Goal: Information Seeking & Learning: Learn about a topic

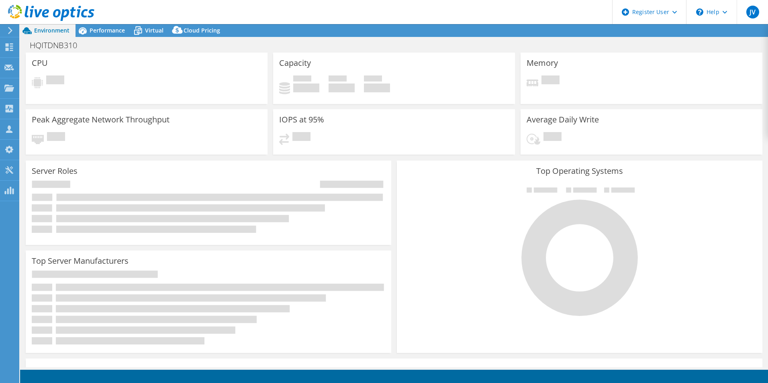
select select "USD"
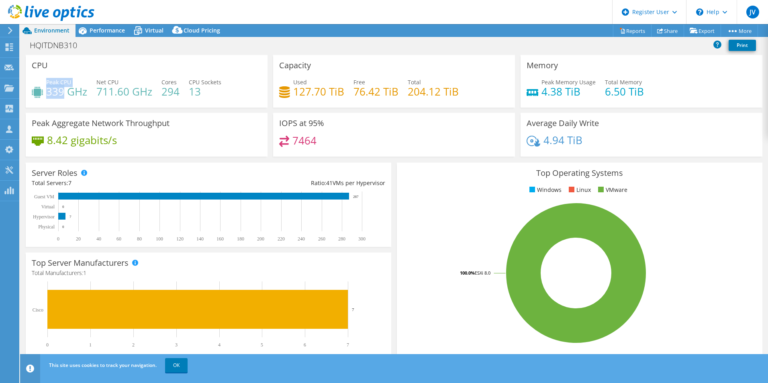
drag, startPoint x: 46, startPoint y: 92, endPoint x: 65, endPoint y: 93, distance: 19.7
click at [65, 93] on div "Peak CPU 339 GHz" at bounding box center [59, 87] width 55 height 18
click at [106, 31] on span "Performance" at bounding box center [107, 30] width 35 height 8
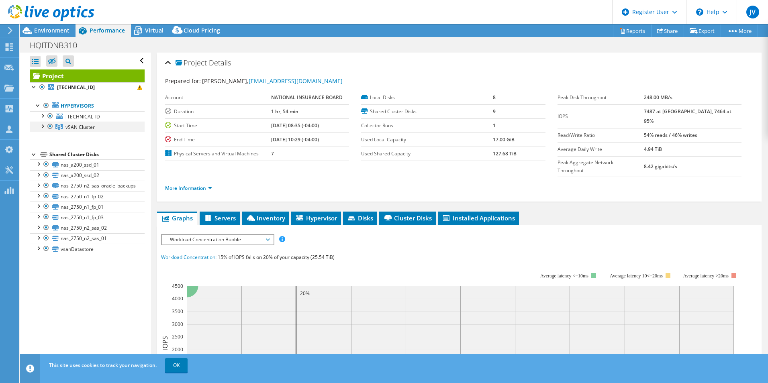
click at [43, 126] on div at bounding box center [42, 126] width 8 height 8
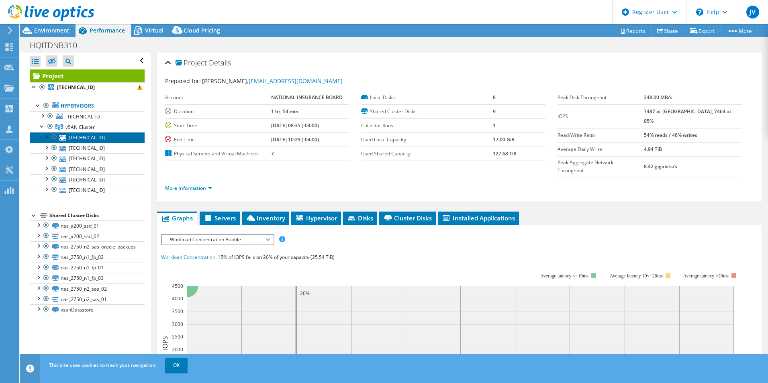
click at [74, 139] on link "[TECHNICAL_ID]" at bounding box center [87, 137] width 114 height 10
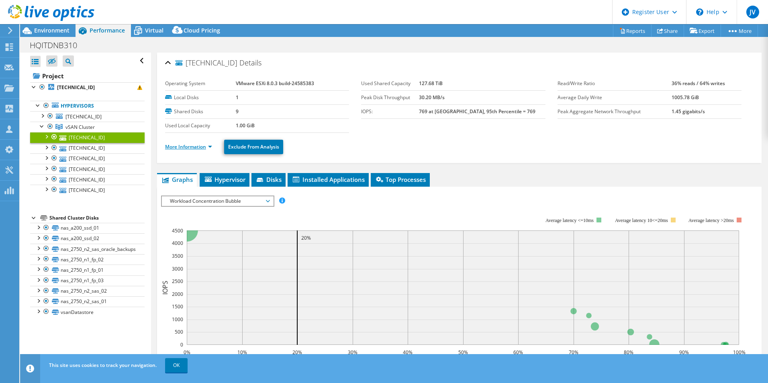
click at [187, 144] on link "More Information" at bounding box center [188, 146] width 47 height 7
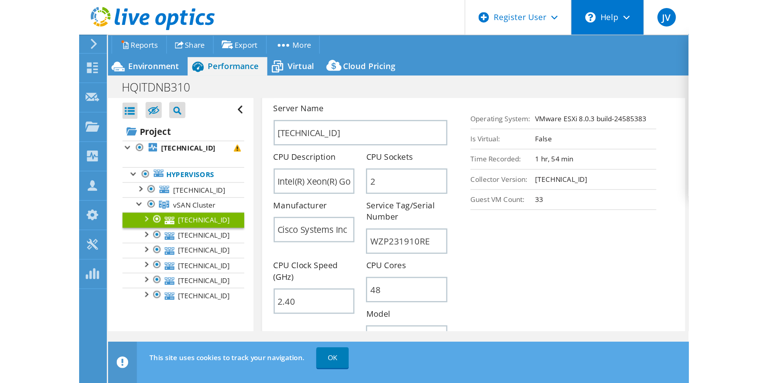
scroll to position [139, 0]
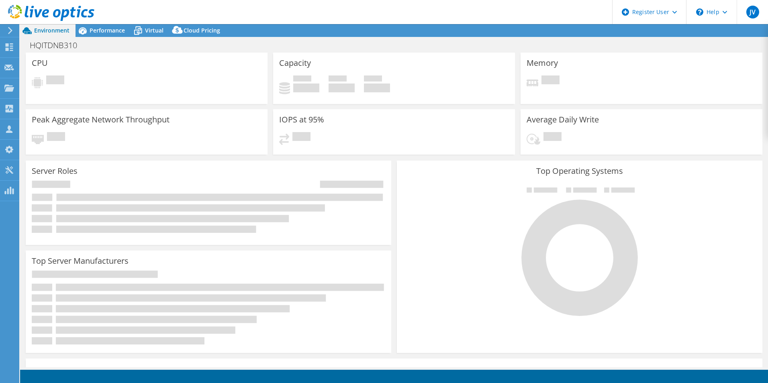
select select "USEast"
select select "USD"
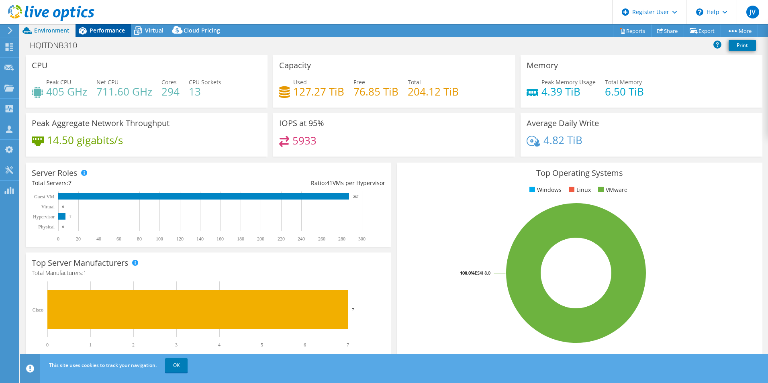
click at [110, 28] on span "Performance" at bounding box center [107, 30] width 35 height 8
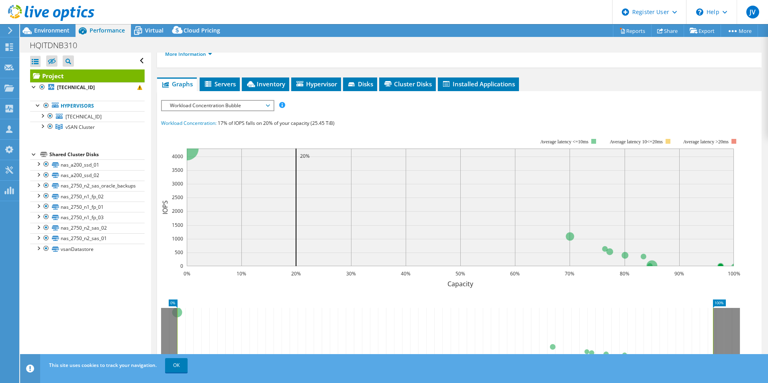
scroll to position [80, 0]
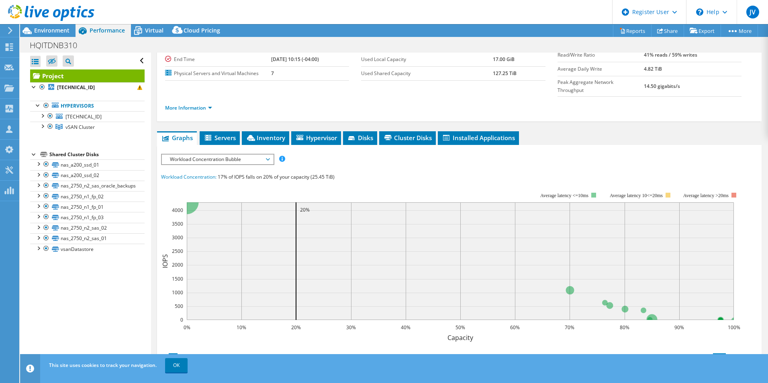
click at [209, 155] on span "Workload Concentration Bubble" at bounding box center [217, 160] width 103 height 10
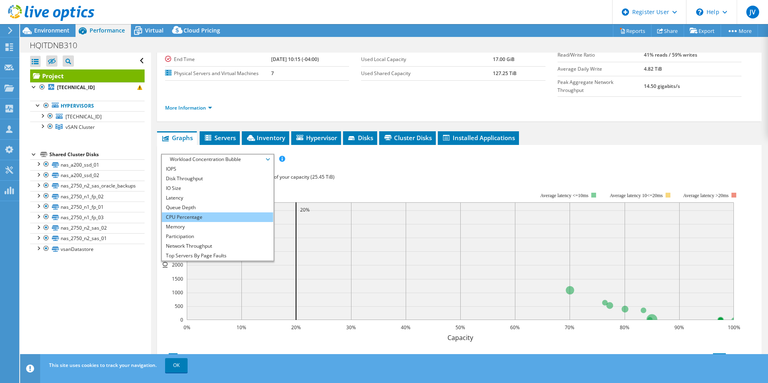
click at [186, 212] on li "CPU Percentage" at bounding box center [217, 217] width 111 height 10
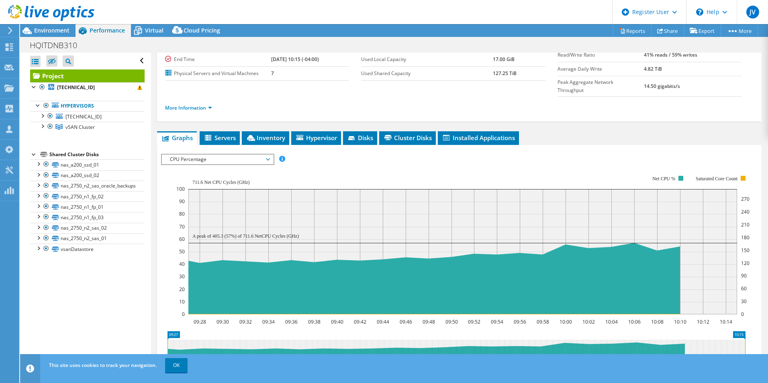
click at [390, 165] on rect at bounding box center [462, 245] width 573 height 161
click at [414, 154] on div "IOPS Disk Throughput IO Size Latency Queue Depth CPU Percentage Memory Page Fau…" at bounding box center [459, 159] width 596 height 11
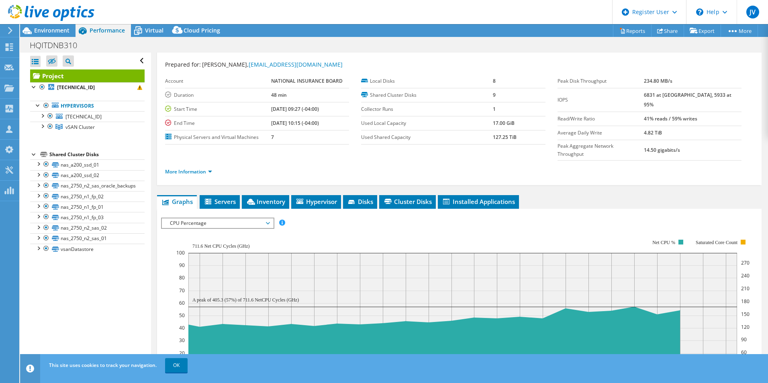
scroll to position [0, 0]
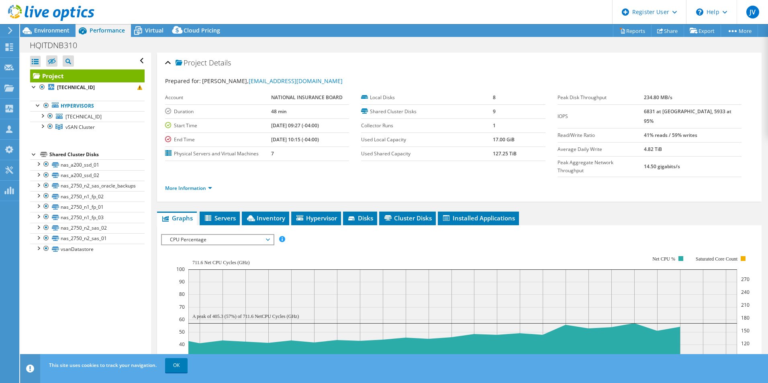
click at [153, 185] on div "Project Details Prepared for: [PERSON_NAME], [EMAIL_ADDRESS][DOMAIN_NAME] Accou…" at bounding box center [459, 311] width 616 height 517
click at [205, 28] on span "Cloud Pricing" at bounding box center [201, 30] width 37 height 8
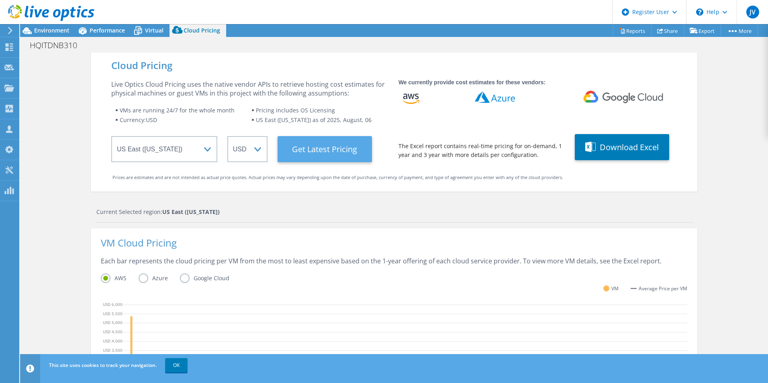
click at [319, 153] on Latest "Get Latest Pricing" at bounding box center [324, 149] width 94 height 26
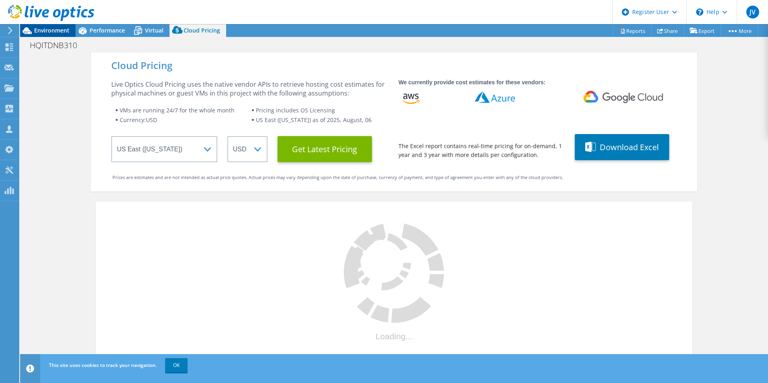
click at [51, 34] on span "Environment" at bounding box center [51, 30] width 35 height 8
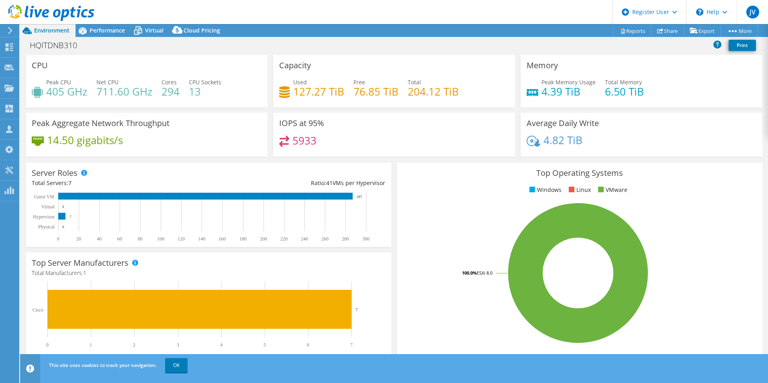
click at [394, 193] on div "Top Operating Systems Windows Linux VMware 100.0% ESXi 8.0" at bounding box center [579, 259] width 371 height 198
drag, startPoint x: 46, startPoint y: 94, endPoint x: 61, endPoint y: 97, distance: 15.5
click at [61, 96] on h4 "405 GHz" at bounding box center [66, 91] width 41 height 9
drag, startPoint x: 61, startPoint y: 97, endPoint x: 130, endPoint y: 97, distance: 69.1
click at [130, 96] on h4 "711.60 GHz" at bounding box center [124, 91] width 56 height 9
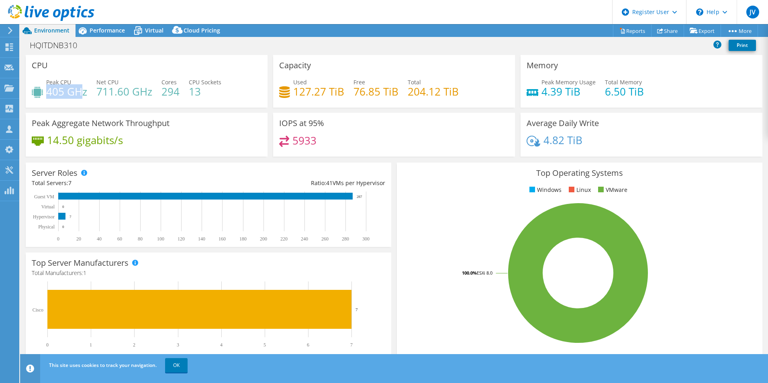
drag, startPoint x: 47, startPoint y: 88, endPoint x: 82, endPoint y: 90, distance: 34.6
click at [82, 90] on h4 "405 GHz" at bounding box center [66, 91] width 41 height 9
click at [389, 191] on div "Server Roles Physical Servers represent bare metal servers that were targets of…" at bounding box center [208, 205] width 371 height 90
click at [389, 163] on div "Server Roles Physical Servers represent bare metal servers that were targets of…" at bounding box center [208, 205] width 371 height 90
drag, startPoint x: 161, startPoint y: 90, endPoint x: 177, endPoint y: 92, distance: 17.0
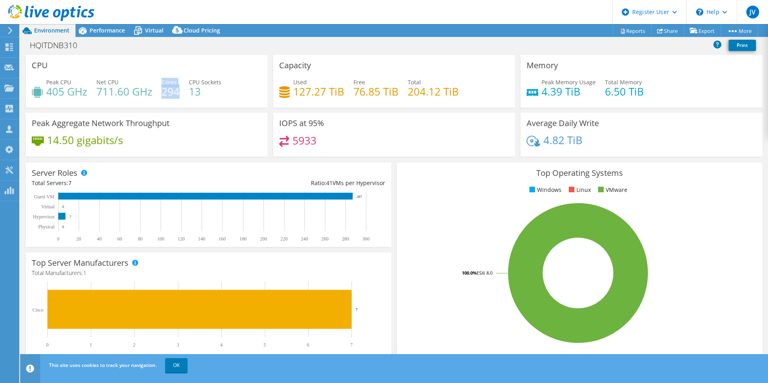
click at [177, 92] on div "Peak CPU 405 GHz Net CPU 711.60 GHz Cores 294 CPU Sockets 13" at bounding box center [147, 91] width 230 height 26
click at [104, 94] on h4 "711.60 GHz" at bounding box center [124, 91] width 56 height 9
drag, startPoint x: 98, startPoint y: 92, endPoint x: 104, endPoint y: 92, distance: 6.4
drag, startPoint x: 104, startPoint y: 92, endPoint x: 106, endPoint y: 84, distance: 7.8
click at [106, 84] on div "Net CPU 711.60 GHz" at bounding box center [124, 87] width 56 height 18
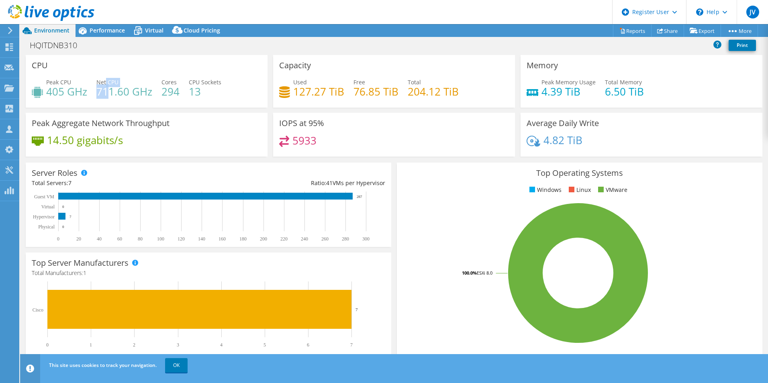
drag, startPoint x: 106, startPoint y: 84, endPoint x: 99, endPoint y: 91, distance: 9.9
click at [99, 91] on h4 "711.60 GHz" at bounding box center [124, 91] width 56 height 9
drag, startPoint x: 98, startPoint y: 91, endPoint x: 130, endPoint y: 93, distance: 32.2
click at [130, 93] on h4 "711.60 GHz" at bounding box center [124, 91] width 56 height 9
drag, startPoint x: 47, startPoint y: 95, endPoint x: 65, endPoint y: 94, distance: 17.7
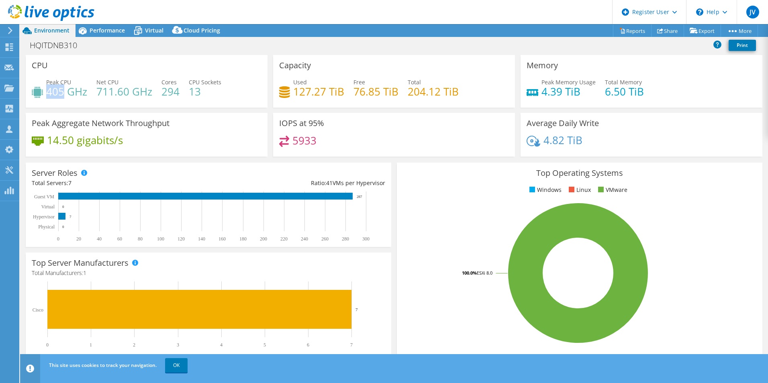
click at [65, 94] on h4 "405 GHz" at bounding box center [66, 91] width 41 height 9
drag, startPoint x: 65, startPoint y: 94, endPoint x: 73, endPoint y: 96, distance: 9.0
click at [73, 96] on h4 "405 GHz" at bounding box center [66, 91] width 41 height 9
click at [270, 155] on div "IOPS at 95% 5933" at bounding box center [393, 135] width 247 height 44
drag, startPoint x: 179, startPoint y: 90, endPoint x: 173, endPoint y: 90, distance: 6.0
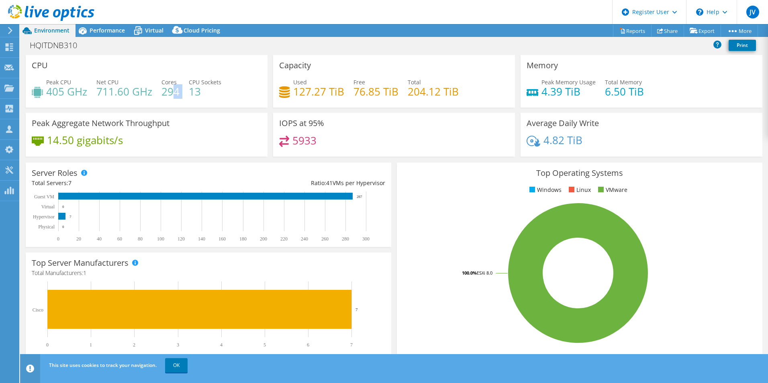
click at [173, 90] on div "Peak CPU 405 GHz Net CPU 711.60 GHz Cores 294 CPU Sockets 13" at bounding box center [147, 91] width 230 height 26
drag, startPoint x: 173, startPoint y: 90, endPoint x: 165, endPoint y: 95, distance: 9.2
click at [165, 95] on h4 "294" at bounding box center [170, 91] width 18 height 9
drag, startPoint x: 47, startPoint y: 93, endPoint x: 86, endPoint y: 94, distance: 39.0
click at [86, 94] on h4 "405 GHz" at bounding box center [66, 91] width 41 height 9
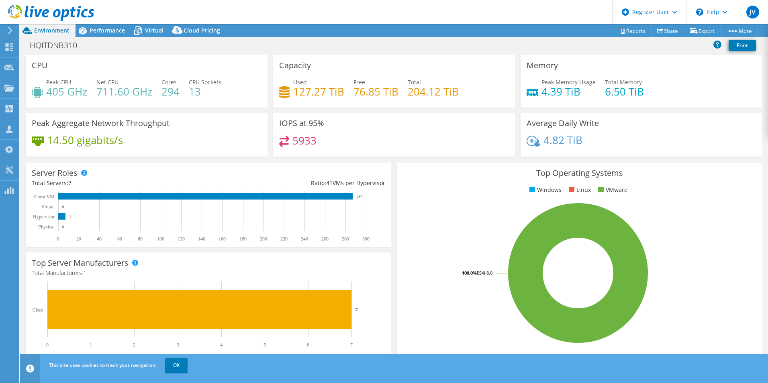
drag, startPoint x: 86, startPoint y: 94, endPoint x: 87, endPoint y: 109, distance: 14.9
click at [87, 109] on div "CPU Peak CPU 405 GHz Net CPU 711.60 GHz Cores 294 CPU Sockets 13" at bounding box center [146, 84] width 247 height 58
click at [267, 151] on div "Peak Aggregate Network Throughput 14.50 gigabits/s" at bounding box center [146, 135] width 247 height 44
click at [113, 30] on span "Performance" at bounding box center [107, 30] width 35 height 8
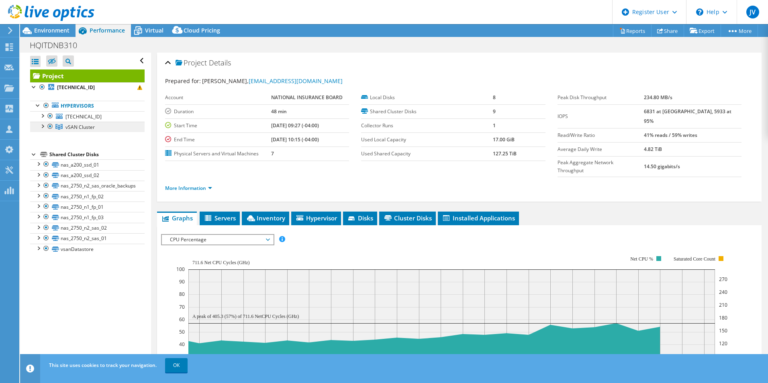
click at [76, 130] on span "vSAN Cluster" at bounding box center [79, 127] width 29 height 7
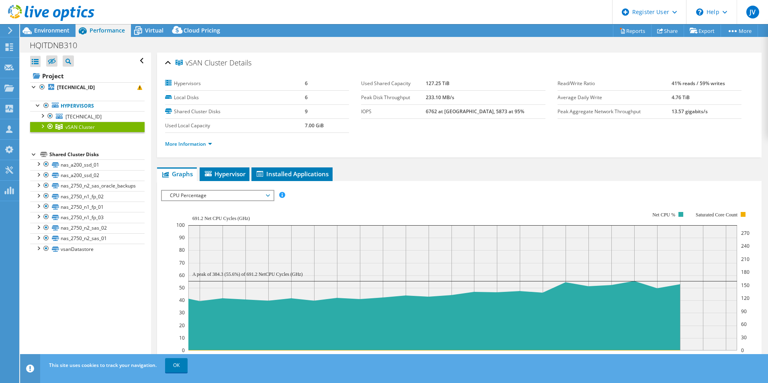
click at [44, 126] on div at bounding box center [42, 126] width 8 height 8
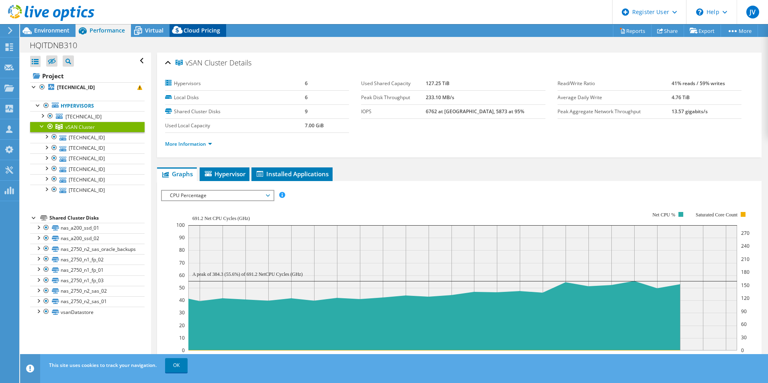
click at [198, 31] on span "Cloud Pricing" at bounding box center [201, 30] width 37 height 8
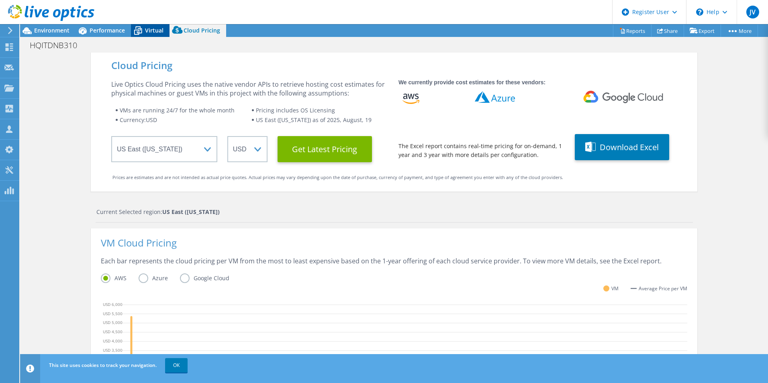
click at [161, 30] on span "Virtual" at bounding box center [154, 30] width 18 height 8
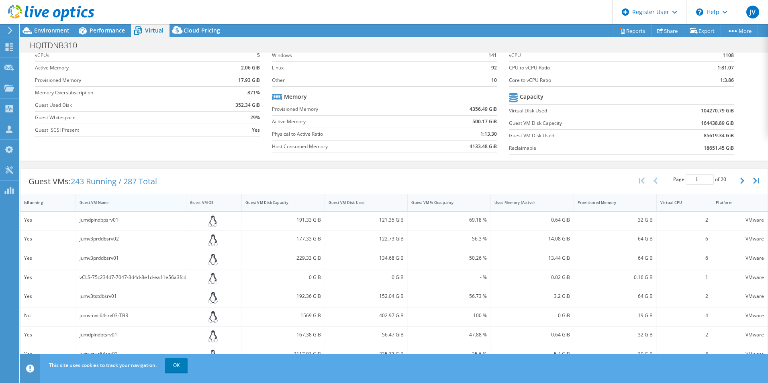
scroll to position [11, 0]
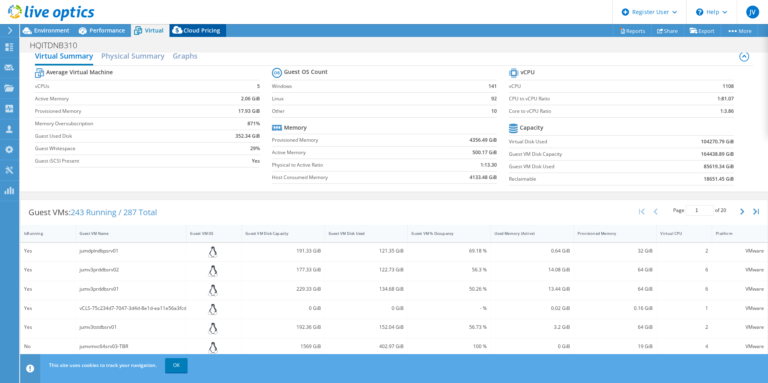
click at [204, 26] on span "Cloud Pricing" at bounding box center [201, 30] width 37 height 8
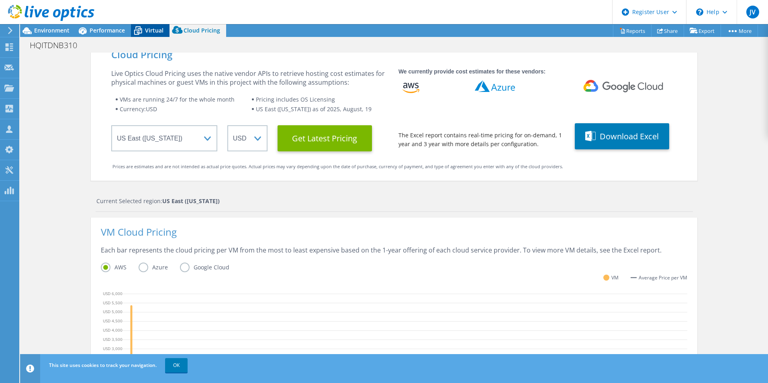
click at [157, 30] on span "Virtual" at bounding box center [154, 30] width 18 height 8
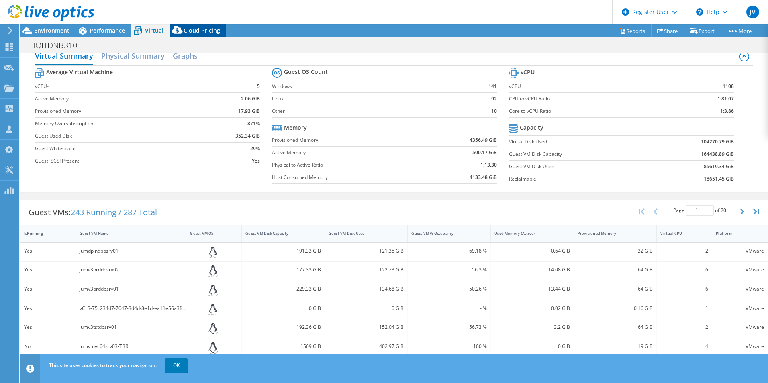
click at [202, 28] on span "Cloud Pricing" at bounding box center [201, 30] width 37 height 8
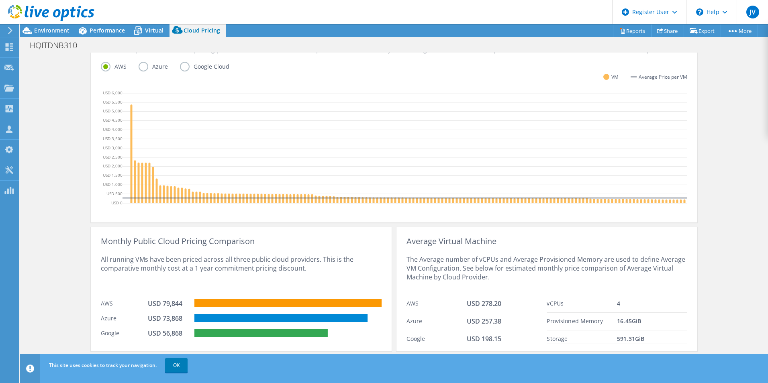
scroll to position [227, 0]
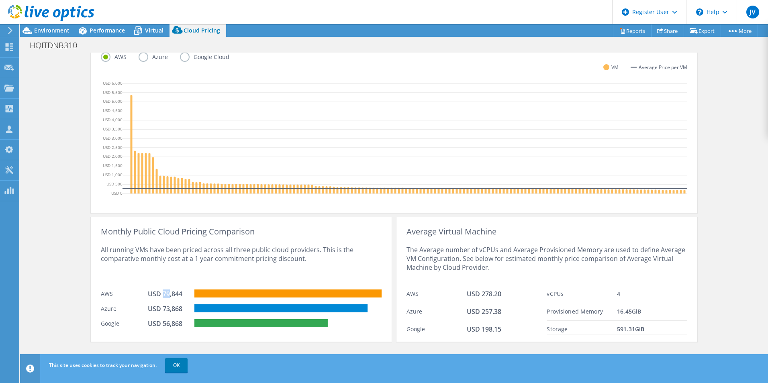
drag, startPoint x: 159, startPoint y: 297, endPoint x: 165, endPoint y: 298, distance: 6.1
click at [165, 298] on div "USD 79,844" at bounding box center [168, 293] width 40 height 9
drag, startPoint x: 158, startPoint y: 312, endPoint x: 179, endPoint y: 311, distance: 20.5
click at [179, 311] on div "USD 73,868" at bounding box center [168, 308] width 40 height 9
drag, startPoint x: 179, startPoint y: 311, endPoint x: 160, endPoint y: 322, distance: 21.8
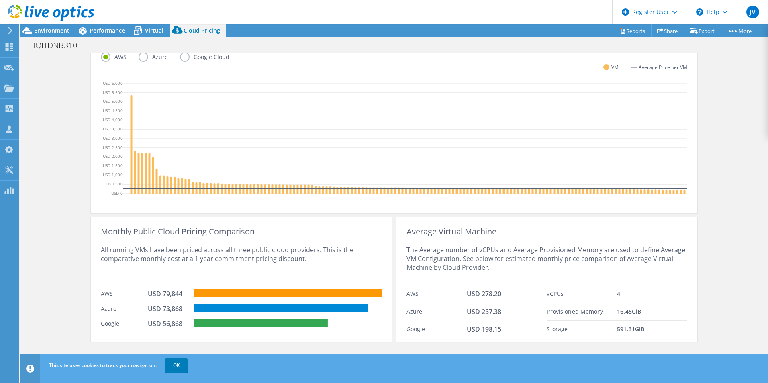
click at [160, 322] on div "USD 56,868" at bounding box center [168, 323] width 40 height 9
drag, startPoint x: 189, startPoint y: 258, endPoint x: 221, endPoint y: 258, distance: 32.5
click at [221, 258] on div "All running VMs have been priced across all three public cloud providers. This …" at bounding box center [241, 260] width 281 height 49
drag, startPoint x: 221, startPoint y: 258, endPoint x: 250, endPoint y: 269, distance: 30.4
click at [250, 269] on div "All running VMs have been priced across all three public cloud providers. This …" at bounding box center [241, 260] width 281 height 49
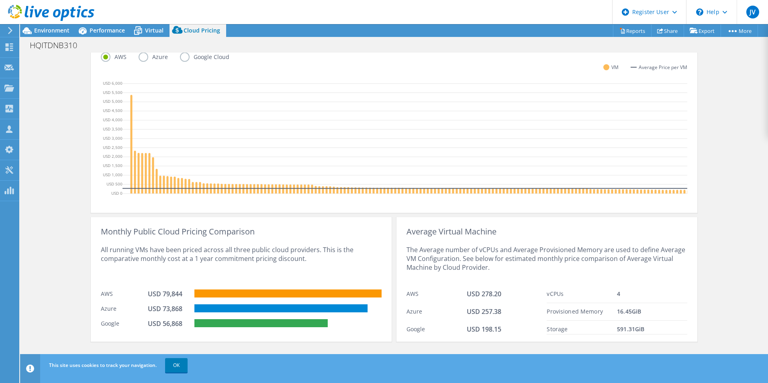
click at [91, 218] on div "Monthly Public Cloud Pricing Comparison All running VMs have been priced across…" at bounding box center [241, 279] width 301 height 124
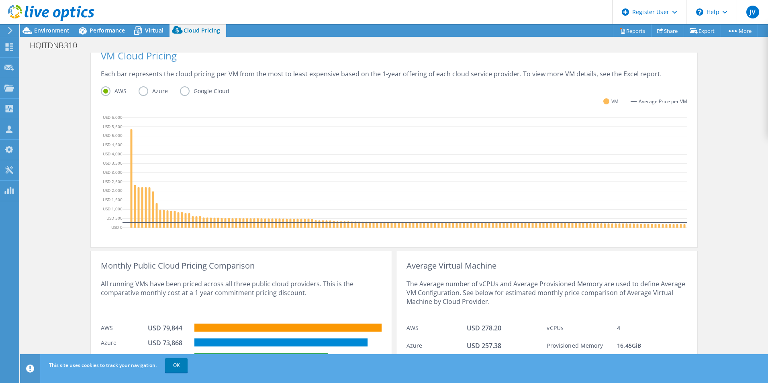
click at [139, 92] on label "Azure" at bounding box center [159, 91] width 41 height 10
click at [0, 0] on input "Azure" at bounding box center [0, 0] width 0 height 0
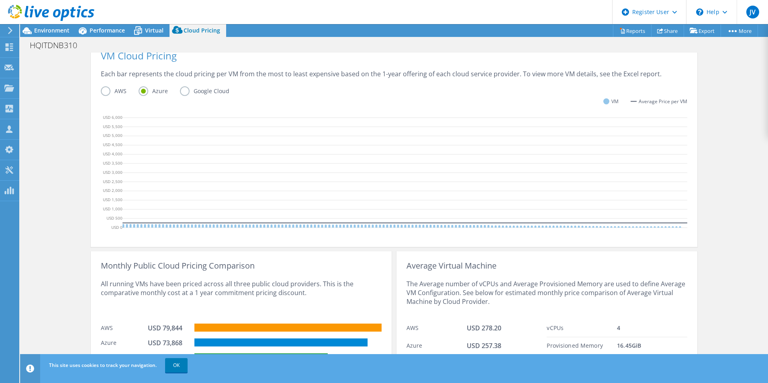
scroll to position [0, 0]
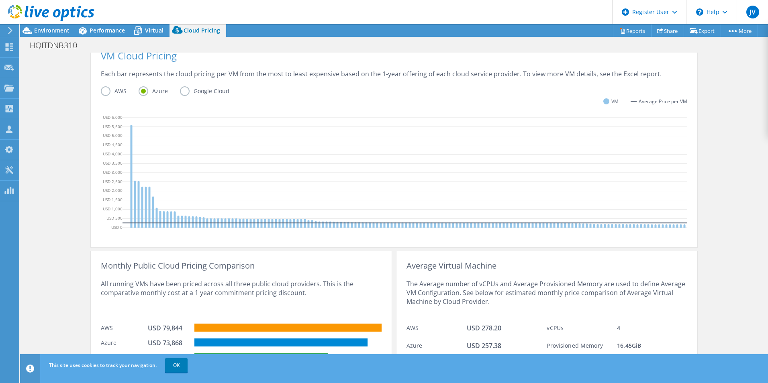
click at [104, 92] on label "AWS" at bounding box center [120, 91] width 38 height 10
click at [0, 0] on input "AWS" at bounding box center [0, 0] width 0 height 0
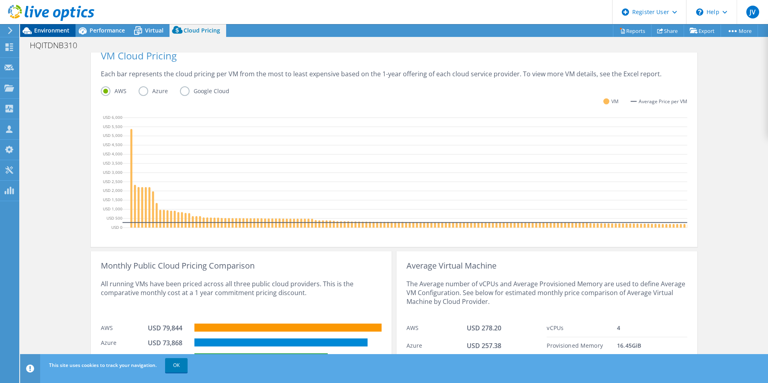
click at [44, 28] on span "Environment" at bounding box center [51, 30] width 35 height 8
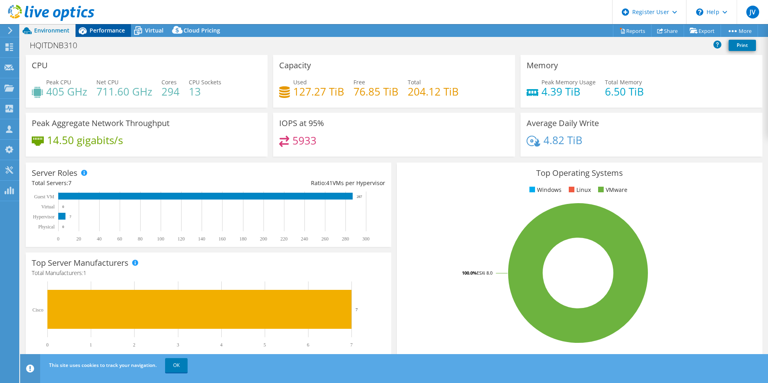
click at [119, 31] on span "Performance" at bounding box center [107, 30] width 35 height 8
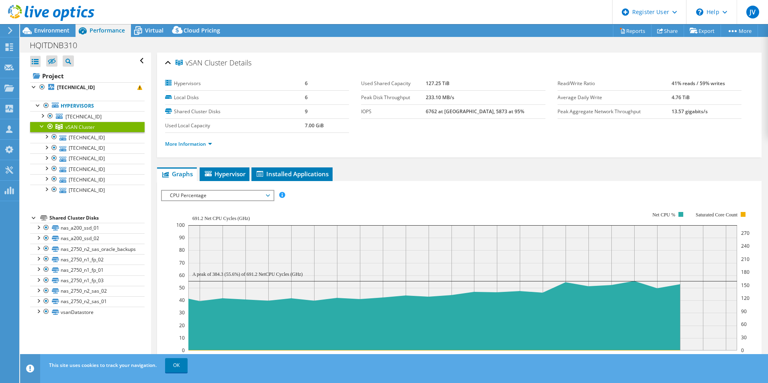
click at [152, 160] on div "vSAN Cluster Details Hypervisors 6 Local Disks 6 Shared Cluster Disks 9 Used Lo…" at bounding box center [459, 289] width 616 height 473
click at [154, 137] on div "vSAN Cluster Details Hypervisors 6 Local Disks 6 Shared Cluster Disks 9 Used Lo…" at bounding box center [459, 289] width 616 height 473
click at [157, 153] on div "vSAN Cluster Details Hypervisors 6 Local Disks 6 Shared Cluster Disks 9 Used Lo…" at bounding box center [459, 105] width 604 height 105
click at [110, 137] on link "[TECHNICAL_ID]" at bounding box center [87, 137] width 114 height 10
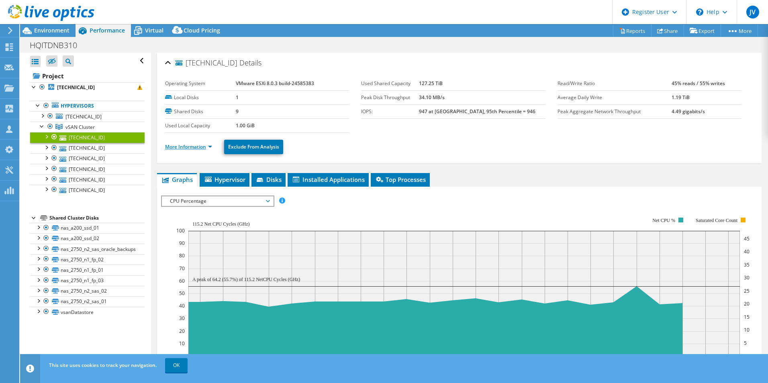
click at [173, 146] on link "More Information" at bounding box center [188, 146] width 47 height 7
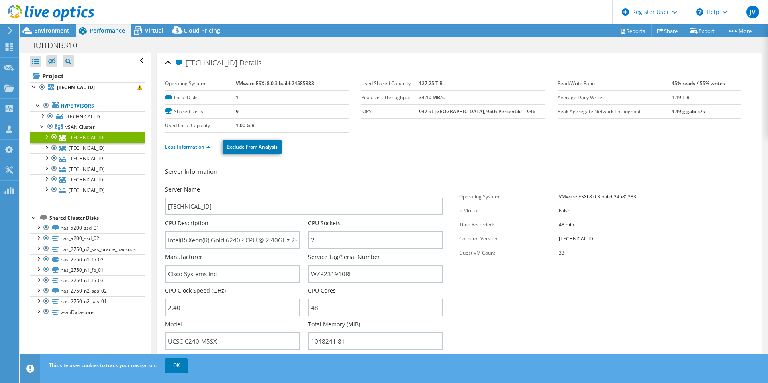
click at [173, 146] on link "Less Information" at bounding box center [187, 146] width 45 height 7
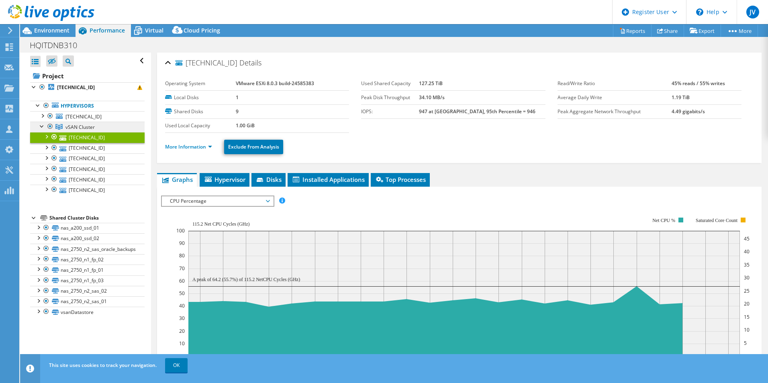
click at [91, 127] on span "vSAN Cluster" at bounding box center [79, 127] width 29 height 7
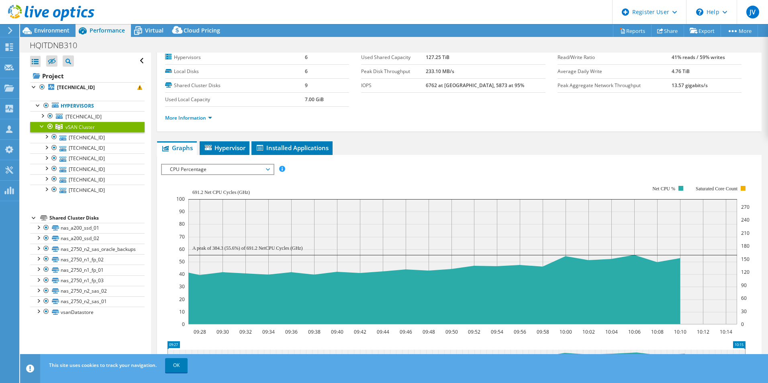
scroll to position [40, 0]
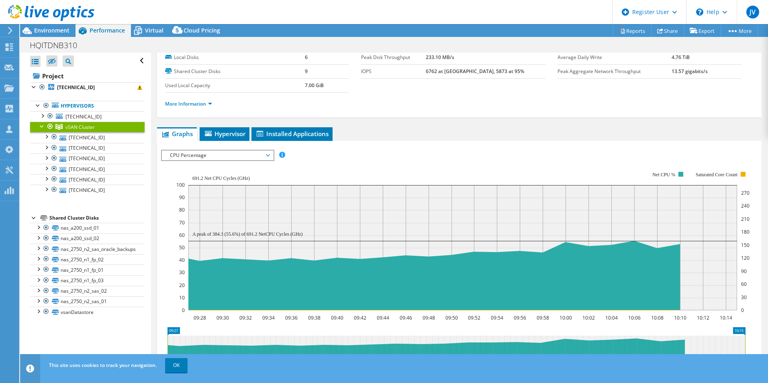
drag, startPoint x: 213, startPoint y: 234, endPoint x: 218, endPoint y: 235, distance: 5.7
click at [218, 235] on text "A peak of 384.3 (55.6%) of 691.2 NetCPU Cycles (GHz)" at bounding box center [247, 234] width 110 height 6
click at [102, 139] on link "[TECHNICAL_ID]" at bounding box center [87, 137] width 114 height 10
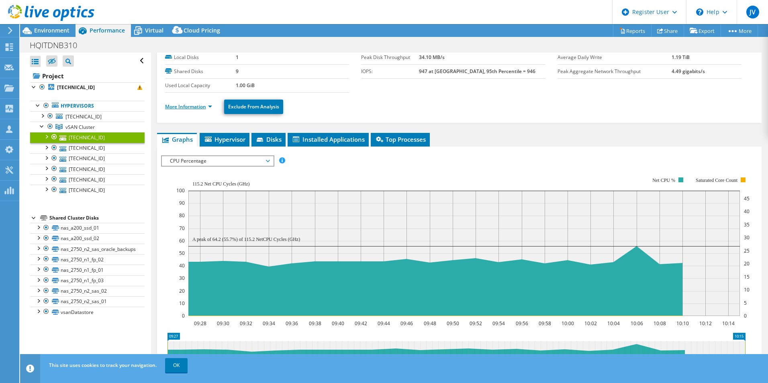
click at [182, 104] on link "More Information" at bounding box center [188, 106] width 47 height 7
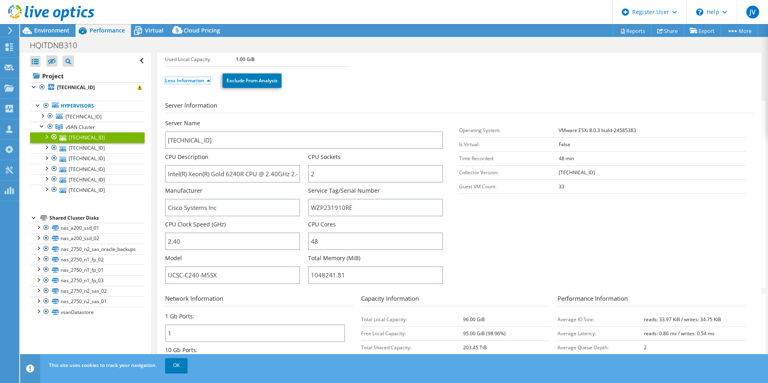
scroll to position [80, 0]
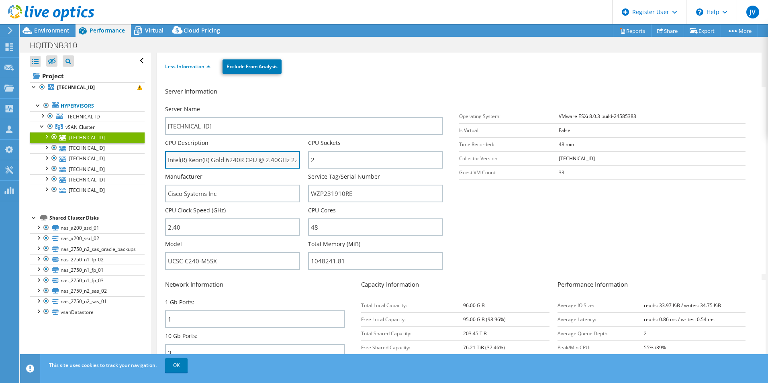
drag, startPoint x: 228, startPoint y: 159, endPoint x: 245, endPoint y: 158, distance: 17.7
click at [245, 158] on input "Intel(R) Xeon(R) Gold 6240R CPU @ 2.40GHz 2.40 GHz" at bounding box center [232, 160] width 135 height 18
drag, startPoint x: 265, startPoint y: 160, endPoint x: 283, endPoint y: 157, distance: 17.9
click at [283, 157] on input "Intel(R) Xeon(R) Gold 6240R CPU @ 2.40GHz 2.40 GHz" at bounding box center [232, 160] width 135 height 18
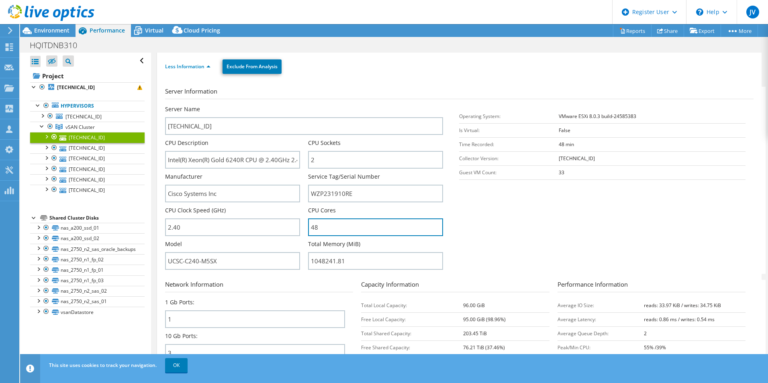
drag, startPoint x: 328, startPoint y: 226, endPoint x: 306, endPoint y: 225, distance: 21.7
click at [306, 105] on div "Server Name [TECHNICAL_ID] CPU Description Intel(R) Xeon(R) Gold 6240R CPU @ 2.…" at bounding box center [308, 105] width 286 height 0
drag, startPoint x: 282, startPoint y: 89, endPoint x: 278, endPoint y: 87, distance: 4.7
click at [282, 89] on h3 "Server Information" at bounding box center [459, 93] width 588 height 12
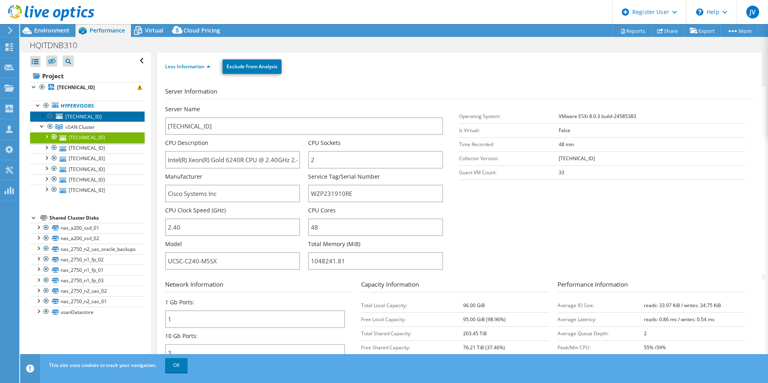
click at [79, 118] on span "[TECHNICAL_ID]" at bounding box center [83, 116] width 36 height 7
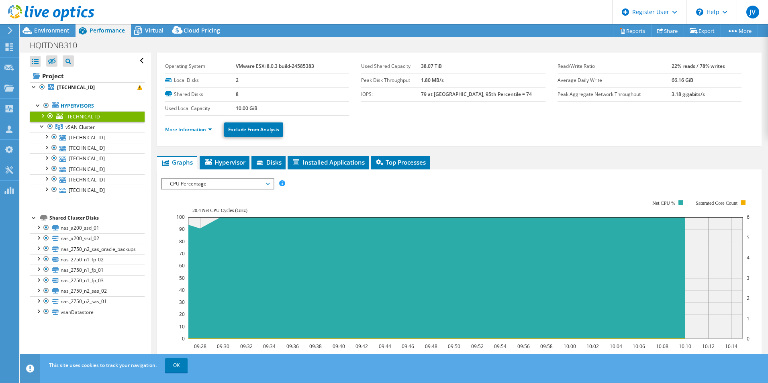
scroll to position [0, 0]
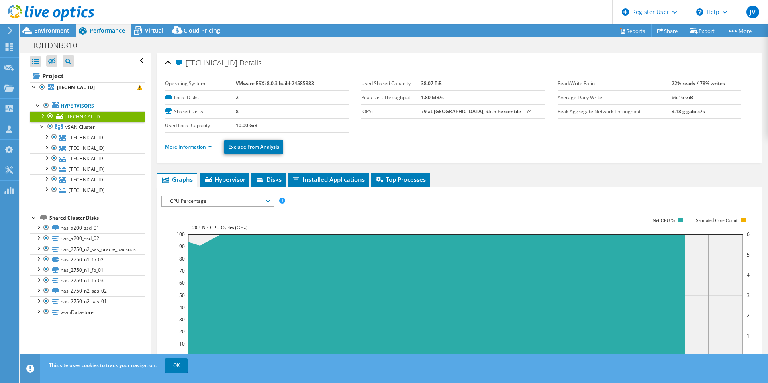
click at [200, 146] on link "More Information" at bounding box center [188, 146] width 47 height 7
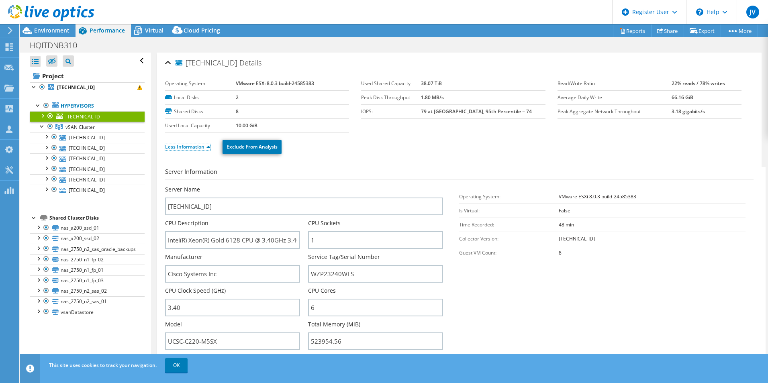
scroll to position [40, 0]
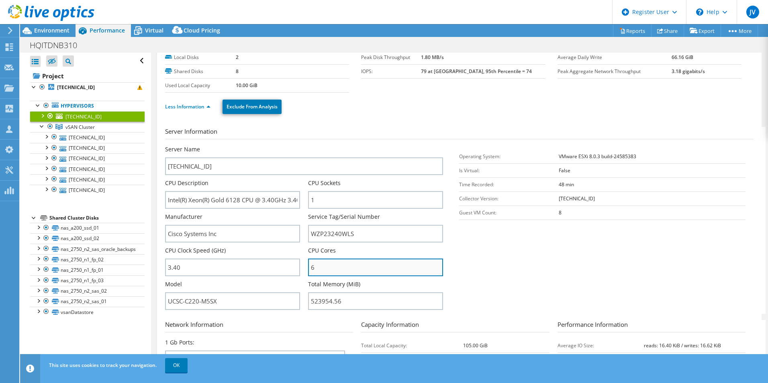
drag, startPoint x: 345, startPoint y: 267, endPoint x: 309, endPoint y: 267, distance: 35.7
click at [309, 267] on input "6" at bounding box center [375, 268] width 135 height 18
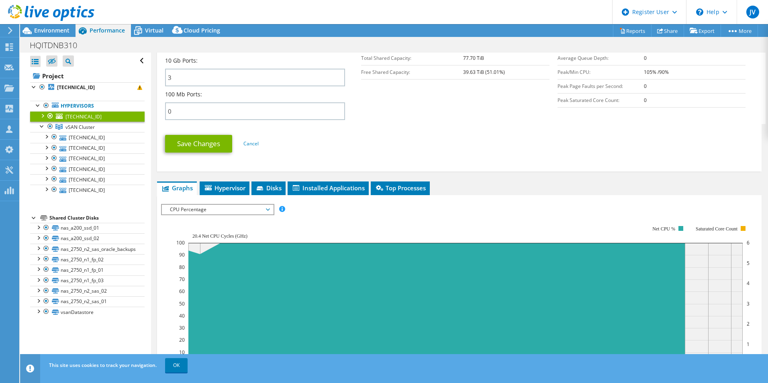
scroll to position [361, 0]
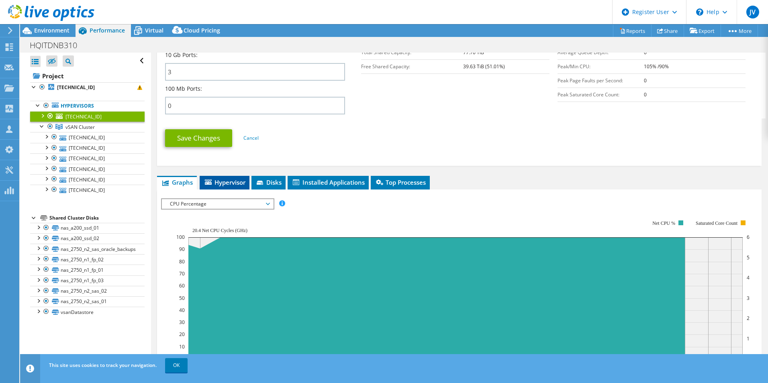
click at [233, 182] on span "Hypervisor" at bounding box center [225, 182] width 42 height 8
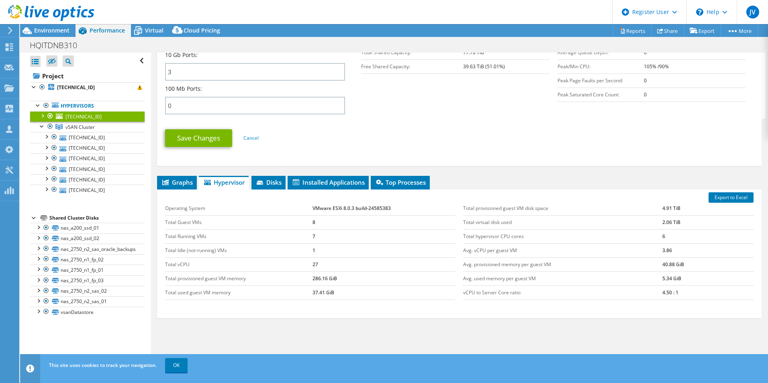
drag, startPoint x: 312, startPoint y: 236, endPoint x: 306, endPoint y: 236, distance: 5.2
click at [306, 236] on tr "Total Running VMs 7" at bounding box center [310, 236] width 290 height 14
click at [304, 184] on span "Installed Applications" at bounding box center [327, 182] width 73 height 8
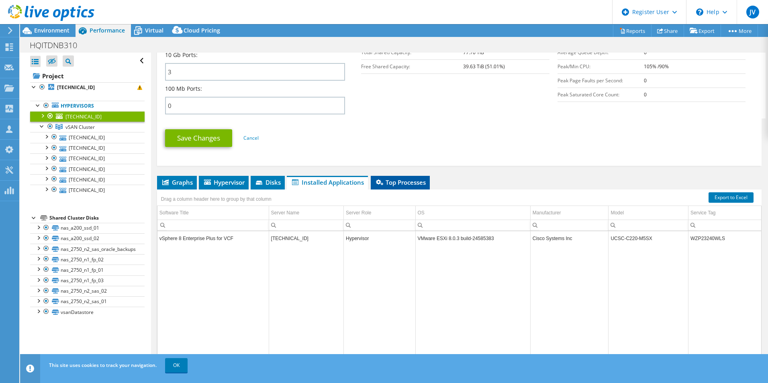
click at [416, 181] on span "Top Processes" at bounding box center [400, 182] width 51 height 8
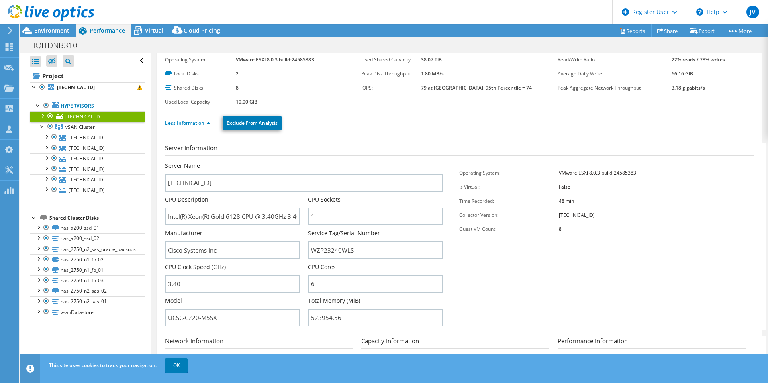
scroll to position [23, 0]
click at [95, 138] on link "[TECHNICAL_ID]" at bounding box center [87, 137] width 114 height 10
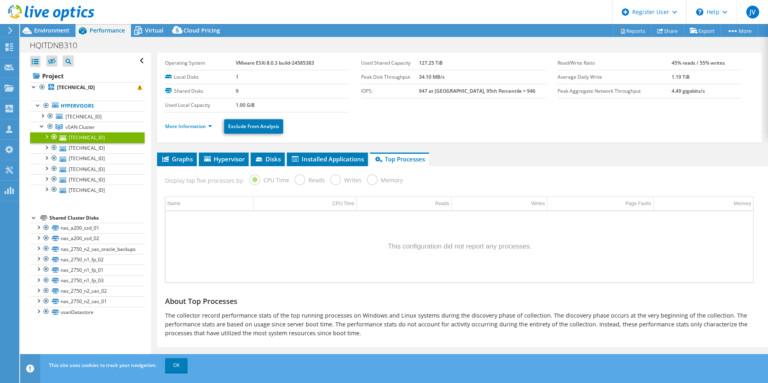
scroll to position [20, 0]
click at [194, 125] on link "More Information" at bounding box center [188, 126] width 47 height 7
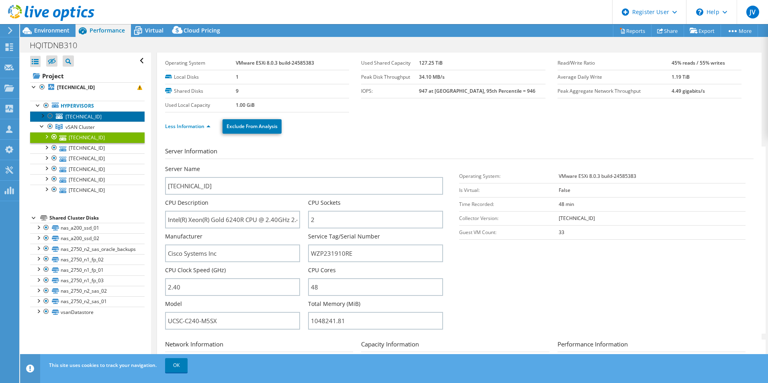
click at [98, 115] on link "[TECHNICAL_ID]" at bounding box center [87, 116] width 114 height 10
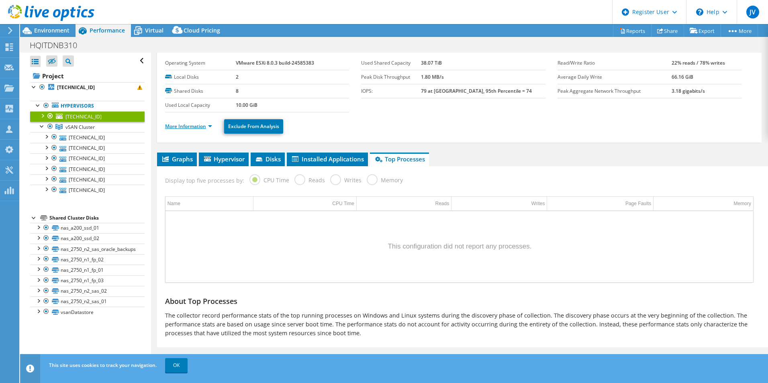
click at [181, 124] on link "More Information" at bounding box center [188, 126] width 47 height 7
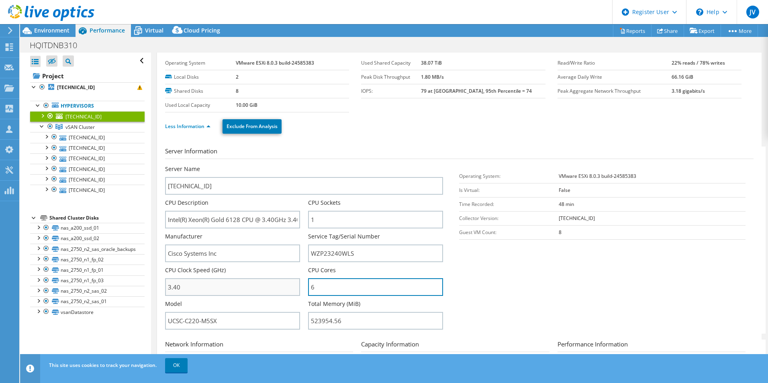
drag, startPoint x: 344, startPoint y: 286, endPoint x: 254, endPoint y: 290, distance: 90.8
click at [254, 165] on div "Server Name [TECHNICAL_ID] CPU Description Intel(R) Xeon(R) Gold 6128 CPU @ 3.4…" at bounding box center [308, 165] width 286 height 0
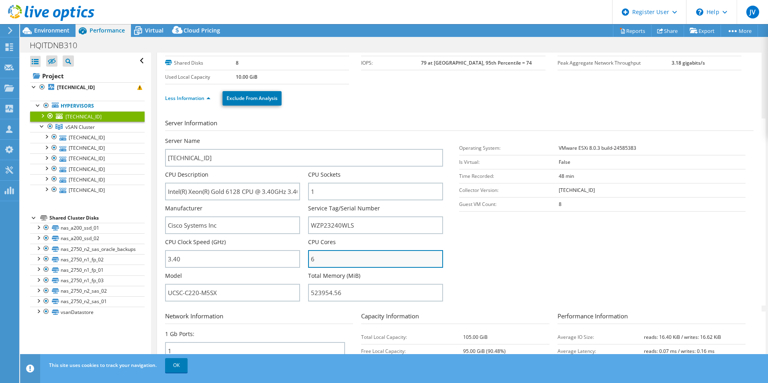
scroll to position [61, 0]
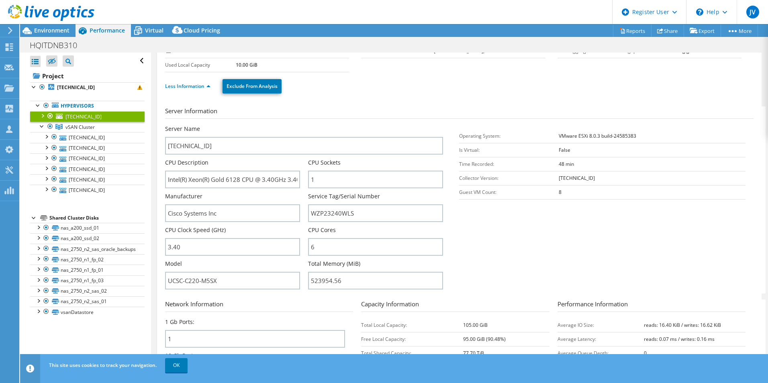
click at [460, 234] on section "Server Information Server Name [TECHNICAL_ID] CPU Description Intel(R) Xeon(R) …" at bounding box center [461, 199] width 592 height 187
click at [92, 117] on span "[TECHNICAL_ID]" at bounding box center [83, 116] width 36 height 7
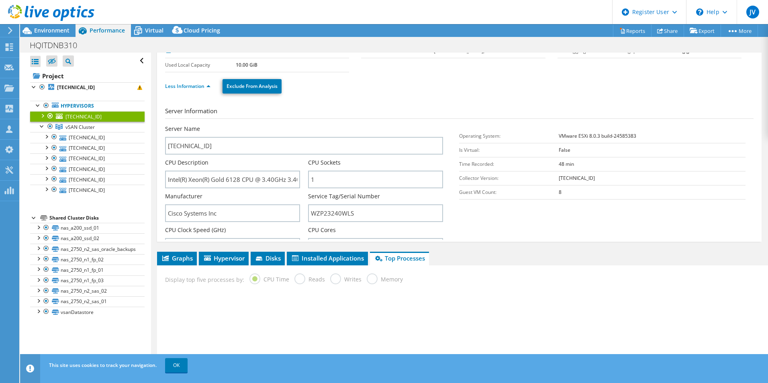
scroll to position [20, 0]
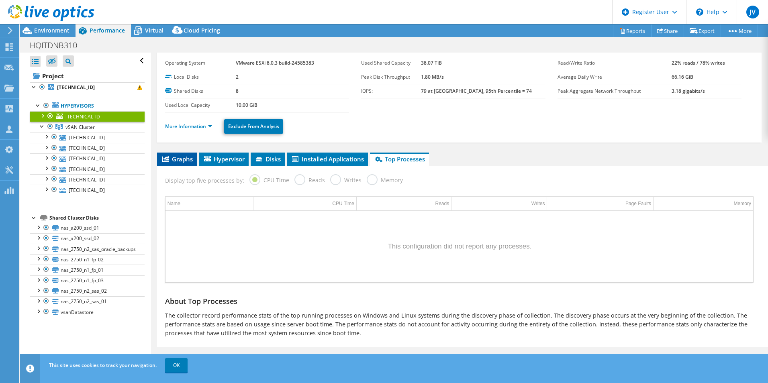
click at [178, 160] on span "Graphs" at bounding box center [177, 159] width 32 height 8
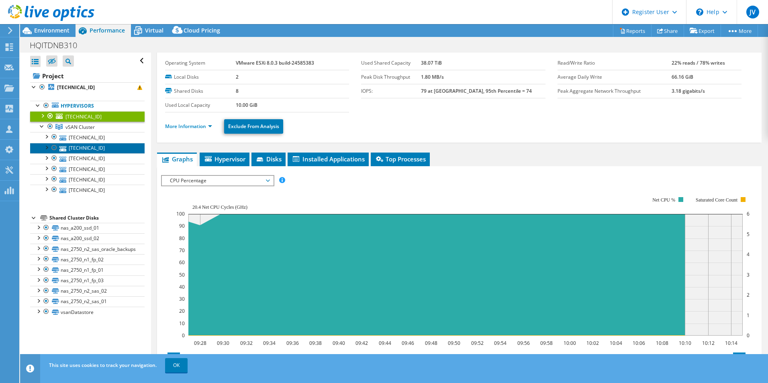
click at [73, 143] on link "[TECHNICAL_ID]" at bounding box center [87, 148] width 114 height 10
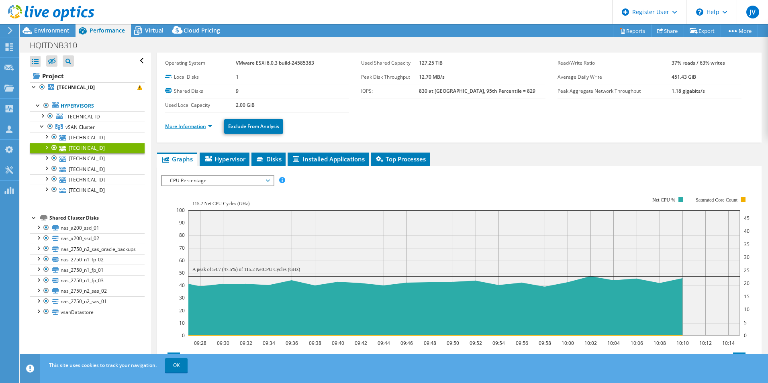
click at [184, 126] on link "More Information" at bounding box center [188, 126] width 47 height 7
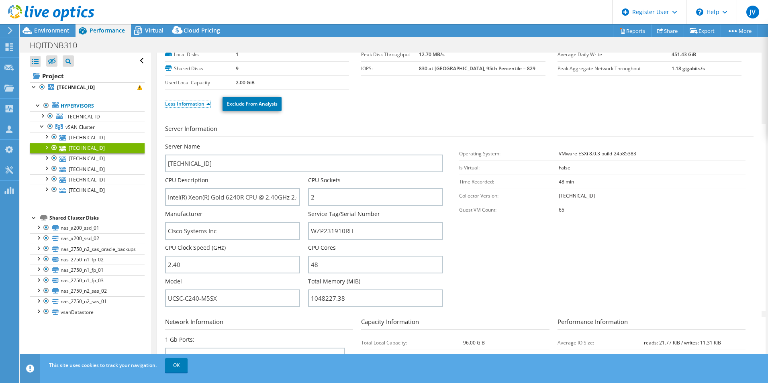
scroll to position [61, 0]
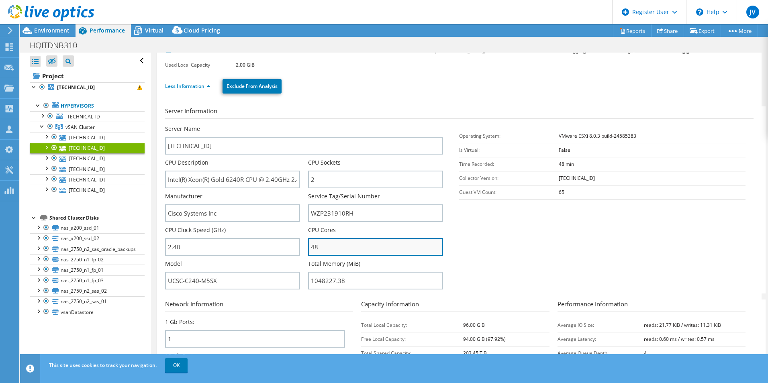
drag, startPoint x: 336, startPoint y: 243, endPoint x: 309, endPoint y: 247, distance: 27.3
click at [309, 247] on input "48" at bounding box center [375, 247] width 135 height 18
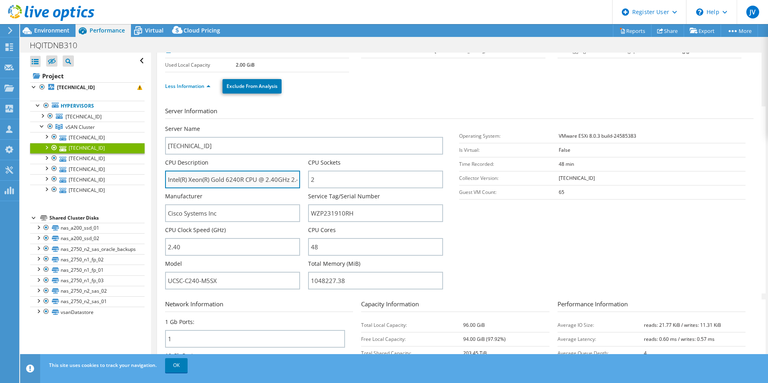
drag, startPoint x: 218, startPoint y: 182, endPoint x: 276, endPoint y: 182, distance: 58.2
click at [276, 182] on input "Intel(R) Xeon(R) Gold 6240R CPU @ 2.40GHz 2.40 GHz" at bounding box center [232, 180] width 135 height 18
click at [60, 28] on span "Environment" at bounding box center [51, 30] width 35 height 8
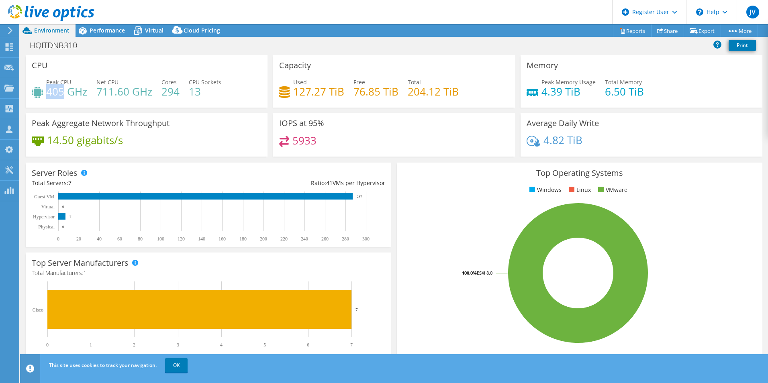
drag, startPoint x: 47, startPoint y: 95, endPoint x: 63, endPoint y: 94, distance: 15.7
click at [63, 94] on h4 "405 GHz" at bounding box center [66, 91] width 41 height 9
drag, startPoint x: 161, startPoint y: 93, endPoint x: 179, endPoint y: 95, distance: 17.7
click at [179, 95] on h4 "294" at bounding box center [170, 91] width 18 height 9
click at [390, 190] on div "Server Roles Physical Servers represent bare metal servers that were targets of…" at bounding box center [208, 205] width 371 height 90
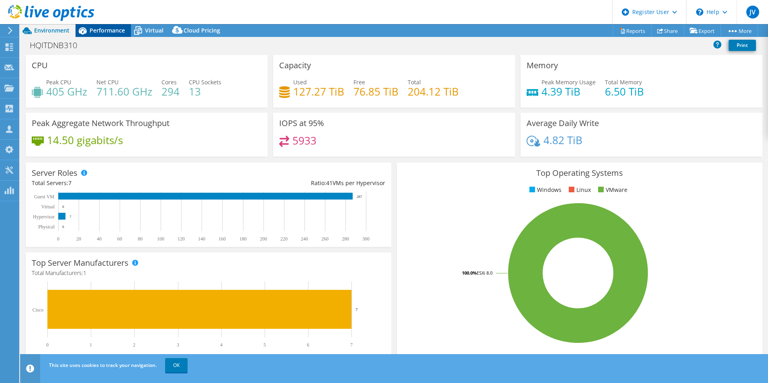
click at [91, 30] on span "Performance" at bounding box center [107, 30] width 35 height 8
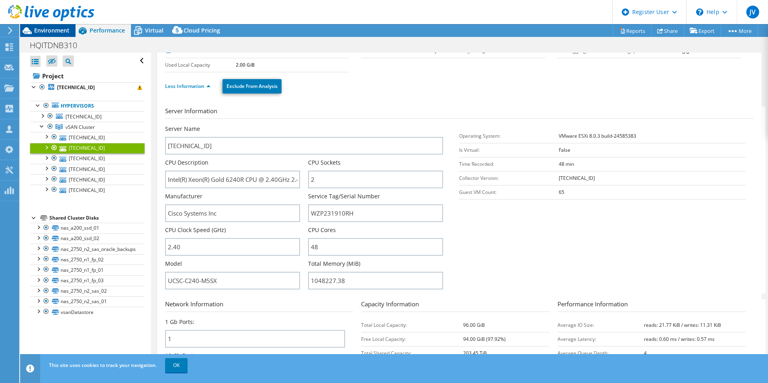
click at [66, 29] on span "Environment" at bounding box center [51, 30] width 35 height 8
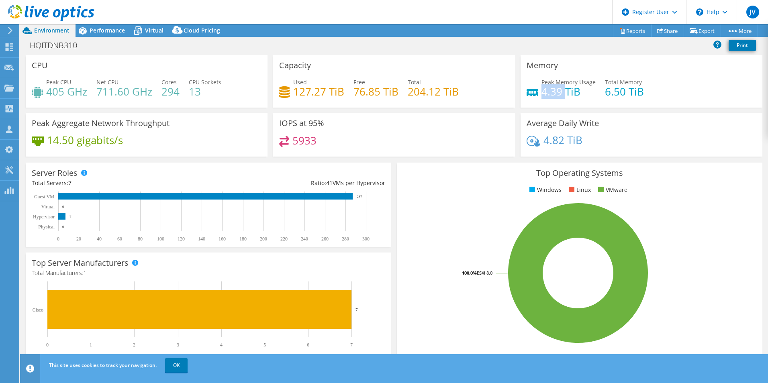
drag, startPoint x: 537, startPoint y: 94, endPoint x: 559, endPoint y: 96, distance: 22.1
click at [559, 96] on h4 "4.39 TiB" at bounding box center [568, 91] width 54 height 9
drag, startPoint x: 559, startPoint y: 96, endPoint x: 633, endPoint y: 96, distance: 73.9
click at [633, 96] on h4 "6.50 TiB" at bounding box center [624, 91] width 39 height 9
drag, startPoint x: 538, startPoint y: 95, endPoint x: 553, endPoint y: 98, distance: 14.7
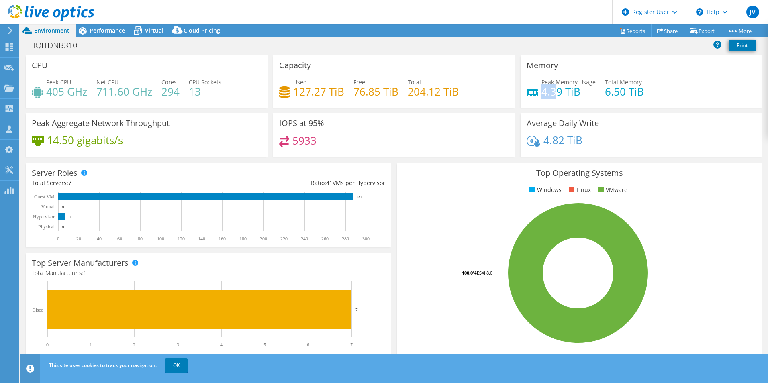
click at [553, 96] on h4 "4.39 TiB" at bounding box center [568, 91] width 54 height 9
click at [546, 87] on h4 "4.39 TiB" at bounding box center [568, 91] width 54 height 9
drag, startPoint x: 541, startPoint y: 90, endPoint x: 577, endPoint y: 88, distance: 36.6
click at [577, 88] on h4 "4.39 TiB" at bounding box center [568, 91] width 54 height 9
click at [551, 92] on h4 "4.39 TiB" at bounding box center [568, 91] width 54 height 9
